Goal: Check status: Check status

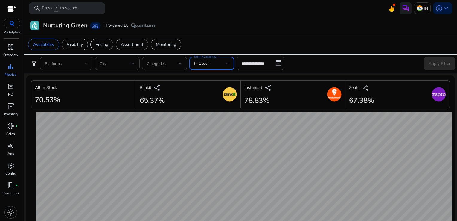
click at [220, 66] on div "In Stock" at bounding box center [210, 63] width 32 height 7
click at [265, 62] on div at bounding box center [228, 110] width 457 height 221
click at [273, 66] on input "**********" at bounding box center [261, 63] width 48 height 13
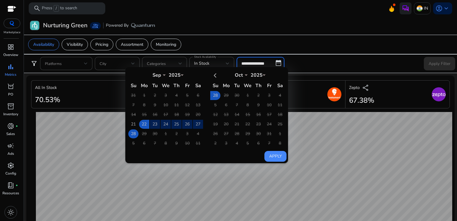
click at [136, 131] on td "28" at bounding box center [133, 133] width 10 height 9
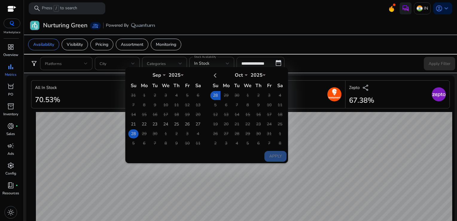
click at [136, 131] on td "28" at bounding box center [133, 133] width 10 height 9
click at [271, 152] on button "Apply" at bounding box center [275, 156] width 22 height 11
type input "**********"
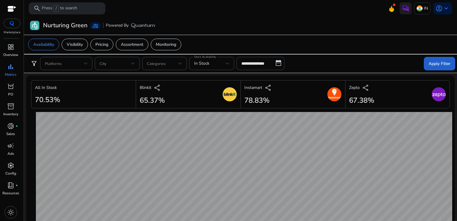
click at [426, 66] on span at bounding box center [439, 63] width 31 height 14
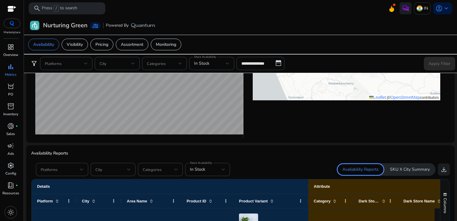
scroll to position [279, 0]
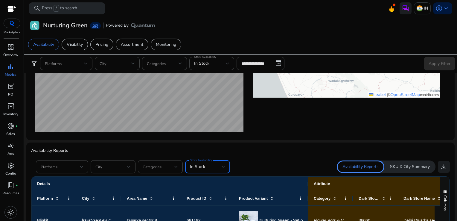
click at [207, 165] on div "In Stock" at bounding box center [206, 166] width 32 height 7
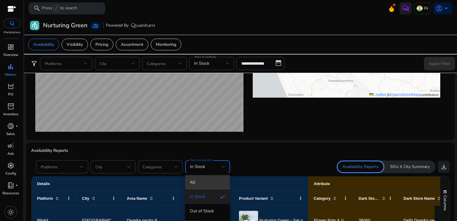
click at [201, 179] on span "All" at bounding box center [207, 182] width 35 height 7
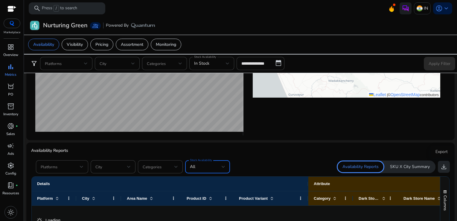
click at [444, 167] on span "download" at bounding box center [443, 166] width 7 height 7
